Goal: Find specific page/section: Find specific page/section

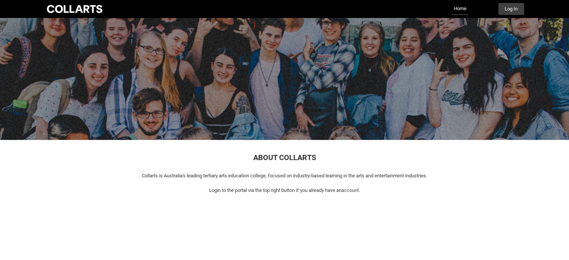
click at [298, 183] on p at bounding box center [285, 183] width 470 height 7
click at [513, 9] on button "Log In" at bounding box center [512, 9] width 26 height 12
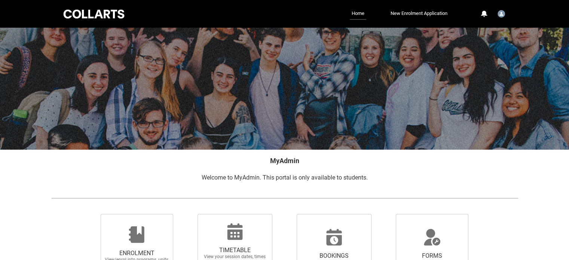
scroll to position [112, 0]
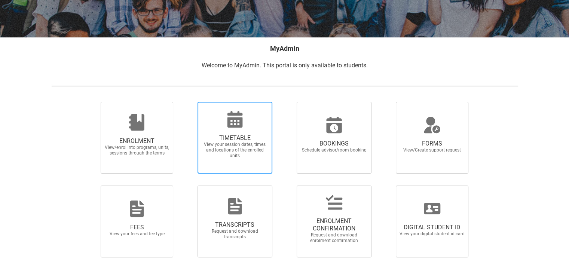
click at [241, 122] on icon at bounding box center [234, 119] width 15 height 16
click at [188, 102] on input "TIMETABLE View your session dates, times and locations of the enrolled units" at bounding box center [188, 101] width 0 height 0
radio input "true"
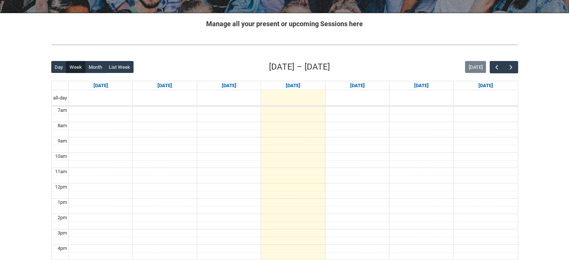
scroll to position [112, 0]
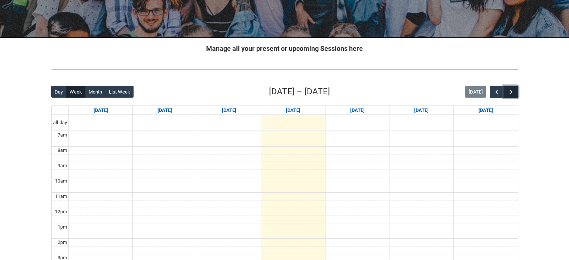
click at [508, 89] on span "button" at bounding box center [511, 91] width 7 height 7
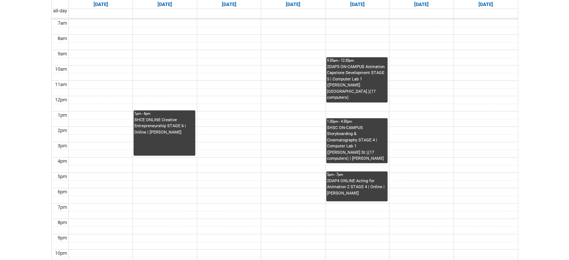
scroll to position [225, 0]
click at [361, 190] on div "2DAP4 ONLINE Acting for Animation 2 STAGE 4 | Online | [PERSON_NAME]" at bounding box center [357, 187] width 60 height 19
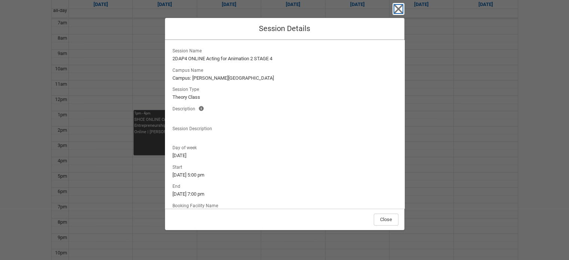
click at [403, 6] on icon "button" at bounding box center [399, 9] width 12 height 12
